Goal: Task Accomplishment & Management: Manage account settings

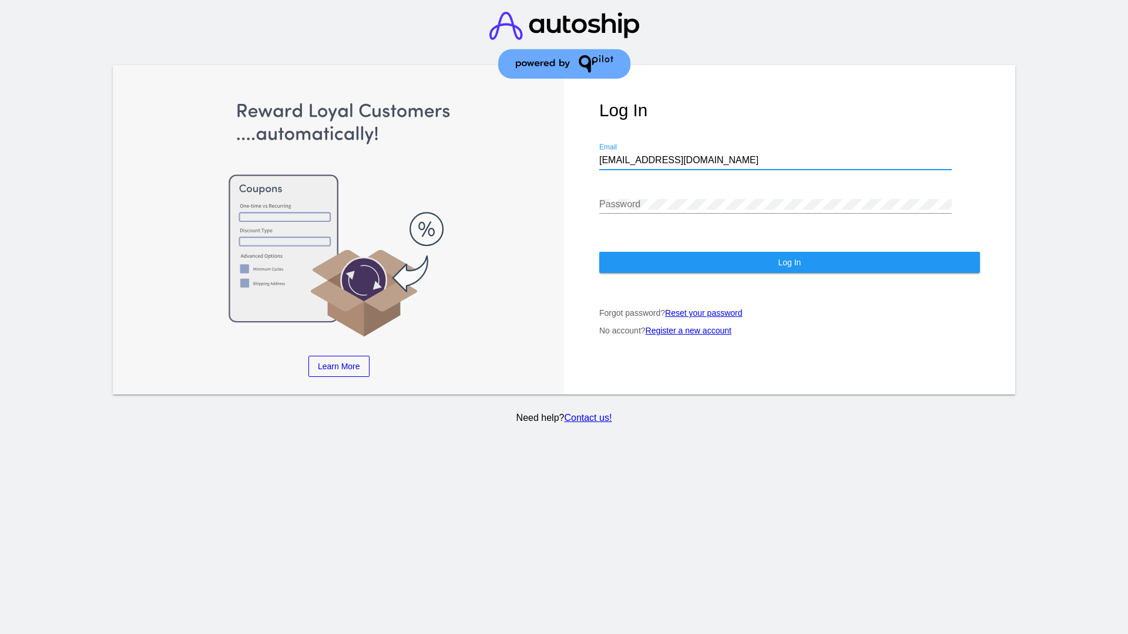
type input "[EMAIL_ADDRESS][DOMAIN_NAME]"
click at [789, 263] on span "Log In" at bounding box center [789, 262] width 23 height 9
